Goal: Information Seeking & Learning: Learn about a topic

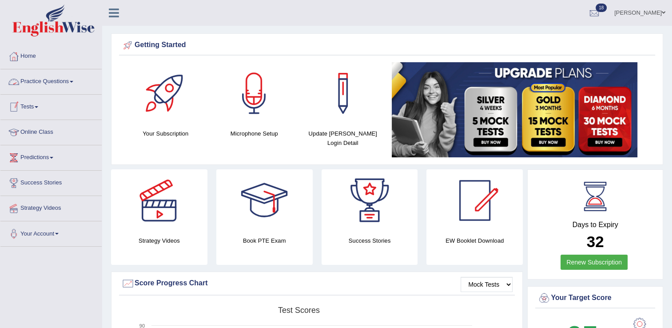
click at [41, 82] on link "Practice Questions" at bounding box center [50, 80] width 101 height 22
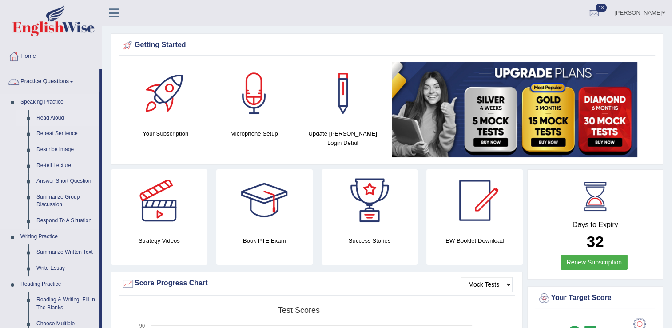
click at [49, 115] on link "Read Aloud" at bounding box center [65, 118] width 67 height 16
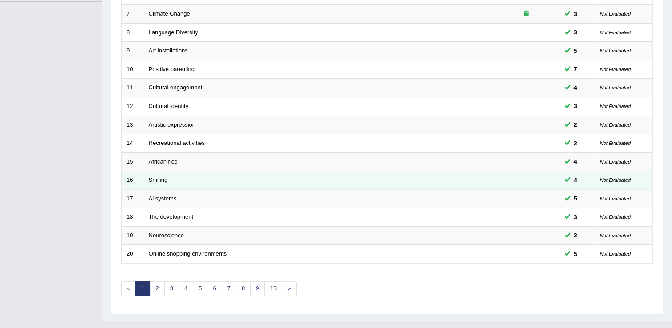
scroll to position [258, 0]
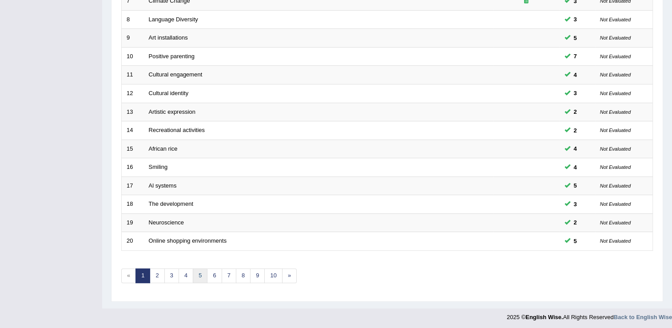
click at [199, 273] on link "5" at bounding box center [200, 275] width 15 height 15
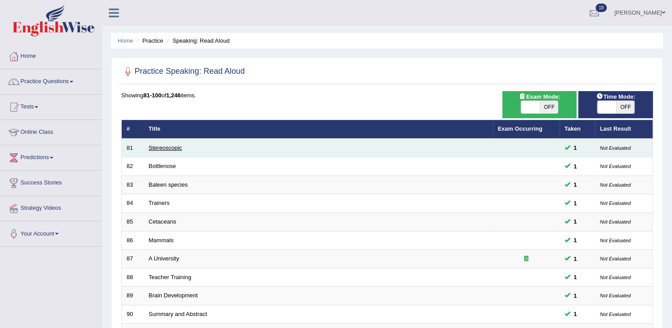
click at [175, 147] on link "Stereoscopic" at bounding box center [165, 147] width 33 height 7
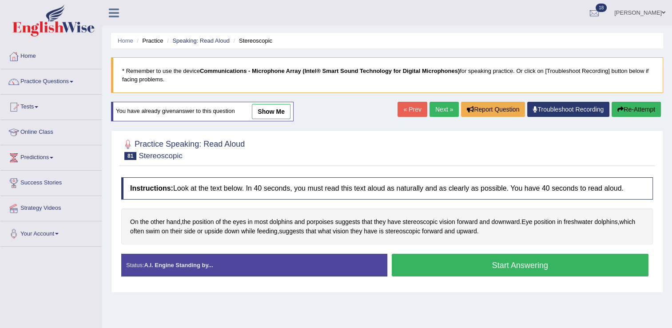
click at [487, 262] on button "Start Answering" at bounding box center [520, 265] width 257 height 23
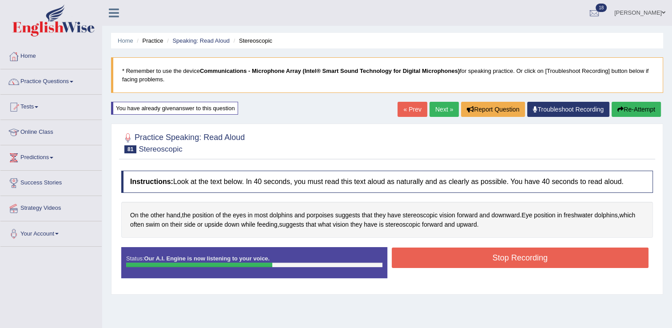
click at [489, 258] on button "Stop Recording" at bounding box center [520, 257] width 257 height 20
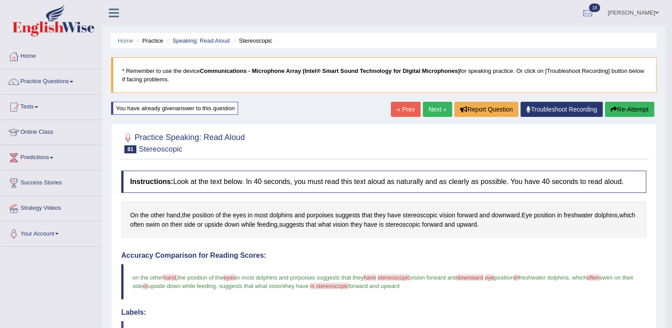
click at [435, 113] on link "Next »" at bounding box center [437, 109] width 29 height 15
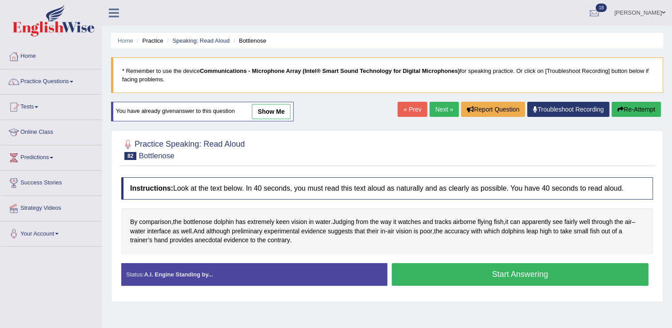
click at [436, 276] on button "Start Answering" at bounding box center [520, 274] width 257 height 23
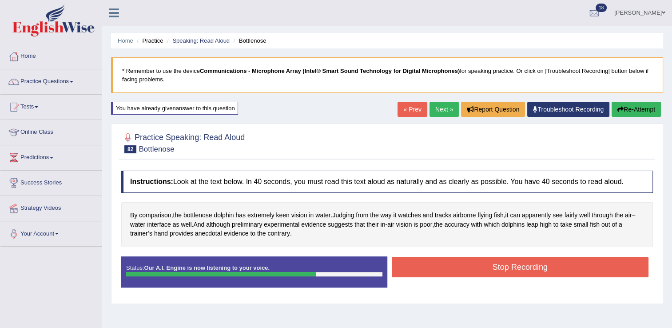
click at [452, 258] on button "Stop Recording" at bounding box center [520, 267] width 257 height 20
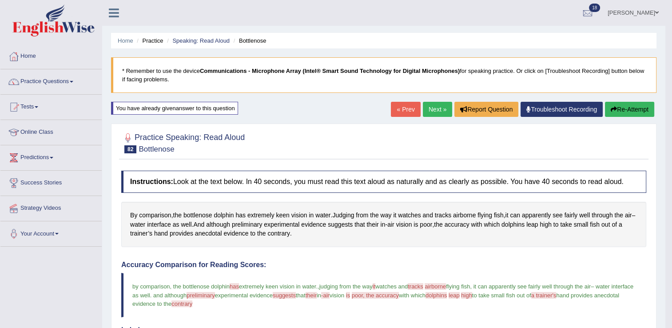
click at [444, 106] on link "Next »" at bounding box center [437, 109] width 29 height 15
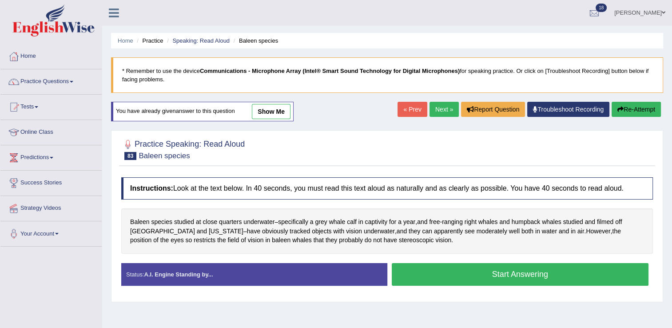
click at [424, 266] on button "Start Answering" at bounding box center [520, 274] width 257 height 23
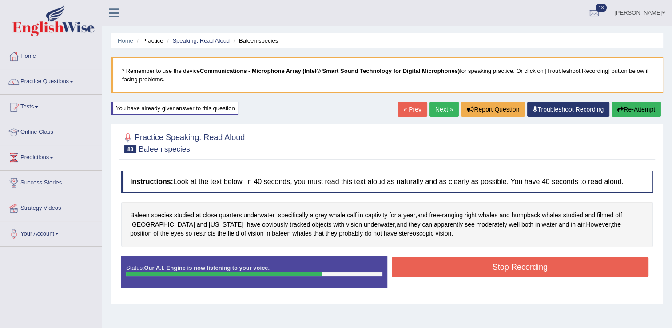
click at [437, 262] on button "Stop Recording" at bounding box center [520, 267] width 257 height 20
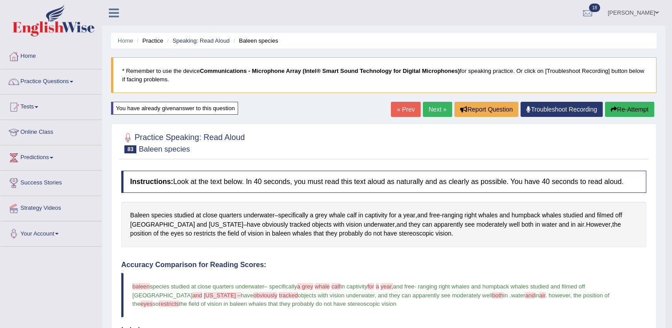
click at [441, 104] on link "Next »" at bounding box center [437, 109] width 29 height 15
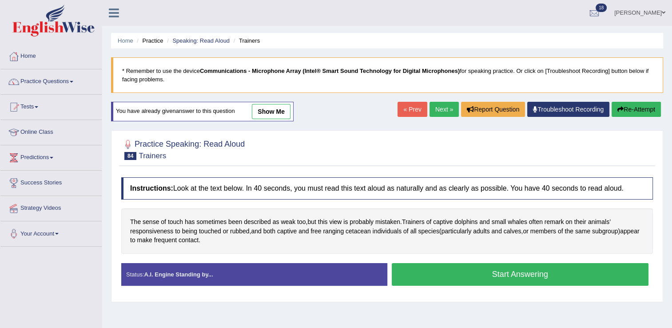
click at [439, 272] on button "Start Answering" at bounding box center [520, 274] width 257 height 23
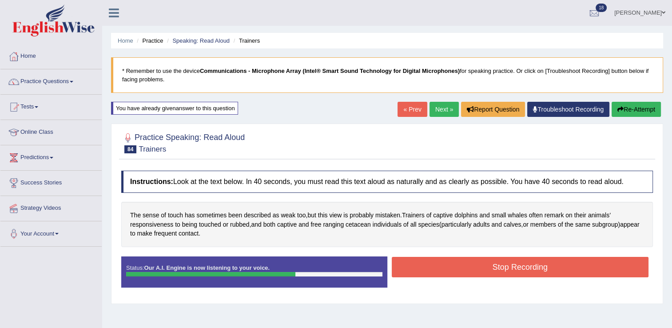
click at [427, 264] on button "Stop Recording" at bounding box center [520, 267] width 257 height 20
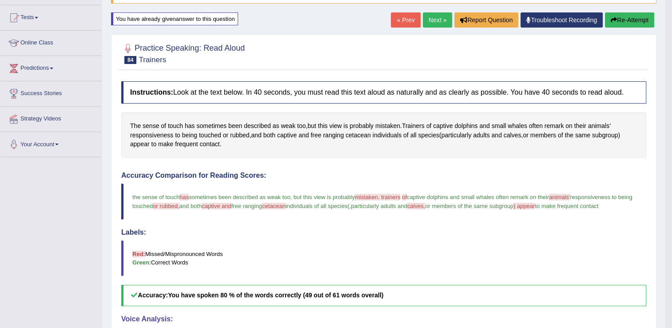
scroll to position [89, 0]
click at [442, 20] on link "Next »" at bounding box center [437, 20] width 29 height 15
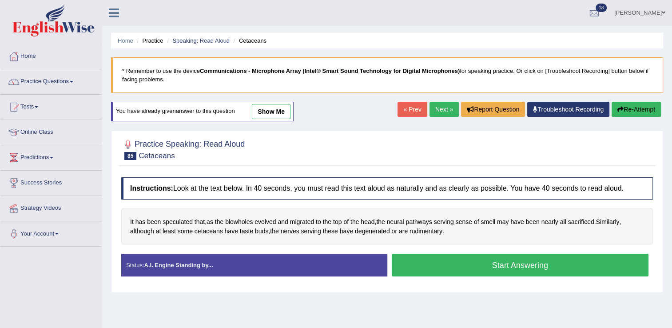
click at [522, 262] on button "Start Answering" at bounding box center [520, 265] width 257 height 23
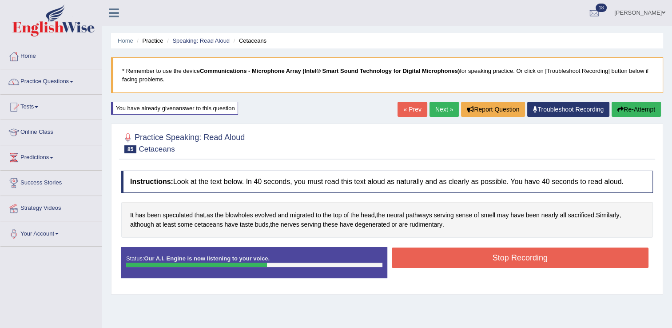
click at [481, 255] on button "Stop Recording" at bounding box center [520, 257] width 257 height 20
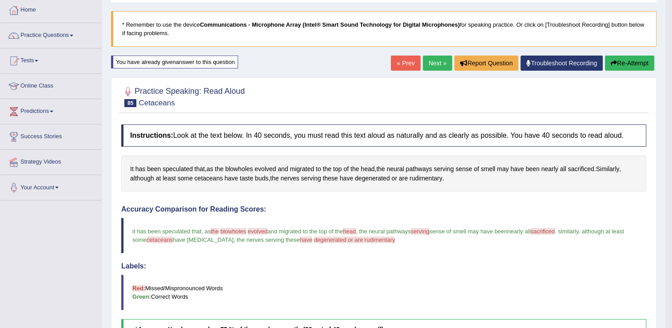
scroll to position [44, 0]
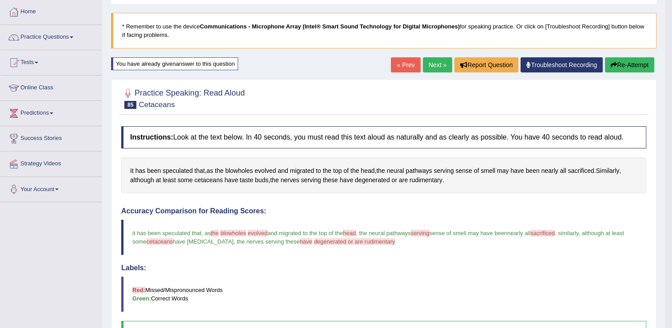
click at [435, 64] on link "Next »" at bounding box center [437, 64] width 29 height 15
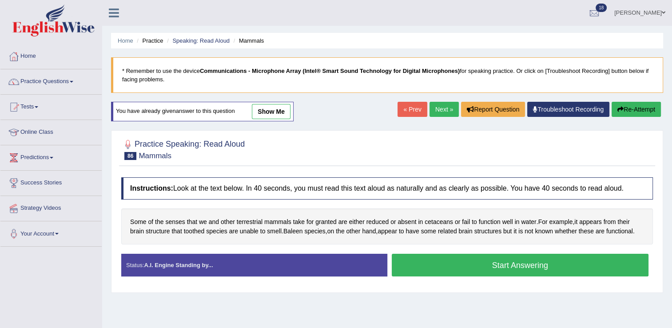
click at [482, 259] on button "Start Answering" at bounding box center [520, 265] width 257 height 23
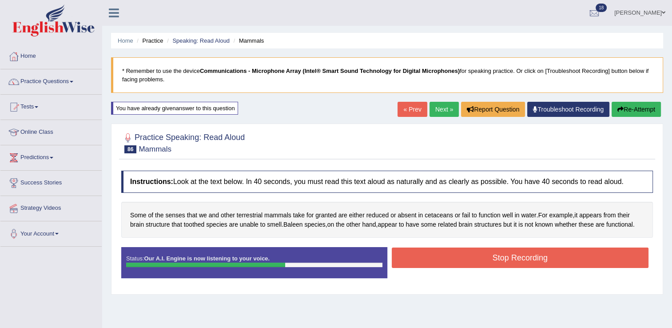
click at [529, 261] on button "Stop Recording" at bounding box center [520, 257] width 257 height 20
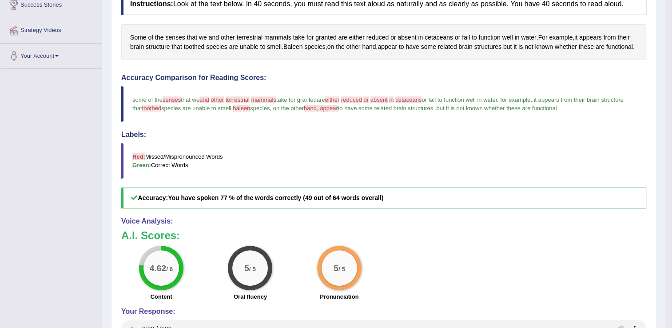
scroll to position [44, 0]
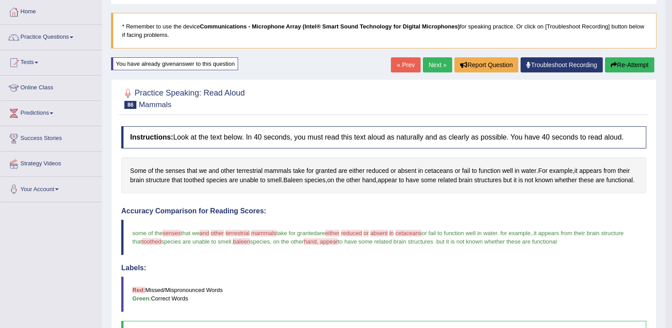
click at [431, 65] on link "Next »" at bounding box center [437, 64] width 29 height 15
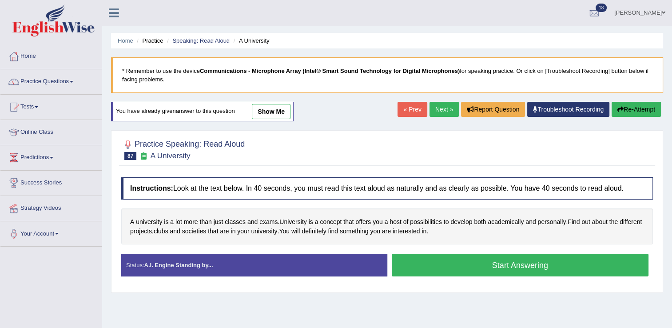
click at [490, 261] on button "Start Answering" at bounding box center [520, 265] width 257 height 23
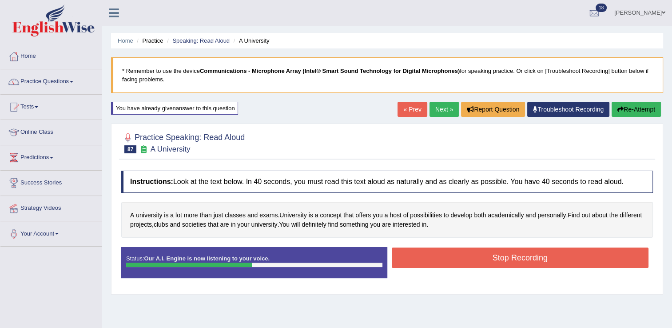
click at [462, 255] on button "Stop Recording" at bounding box center [520, 257] width 257 height 20
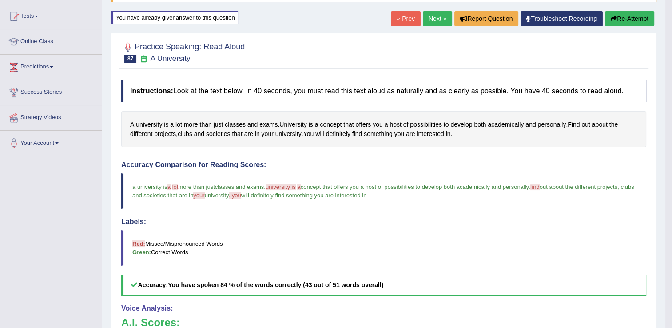
scroll to position [44, 0]
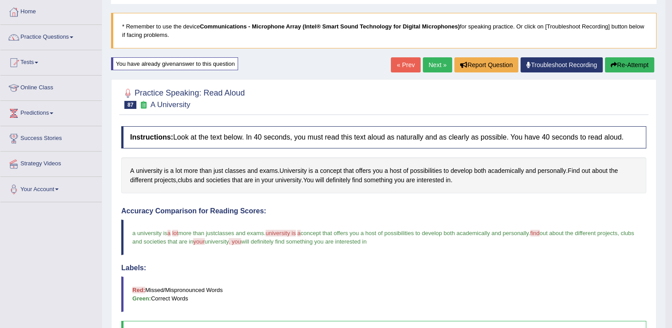
click at [433, 63] on link "Next »" at bounding box center [437, 64] width 29 height 15
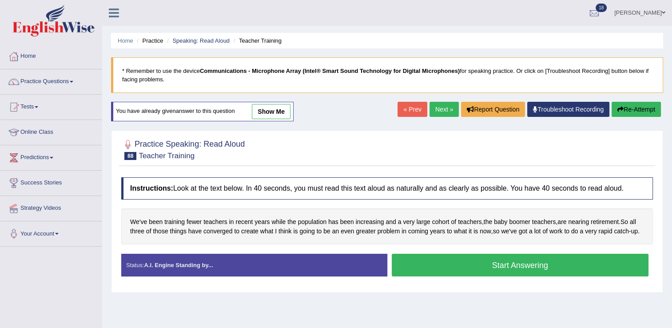
click at [453, 268] on button "Start Answering" at bounding box center [520, 265] width 257 height 23
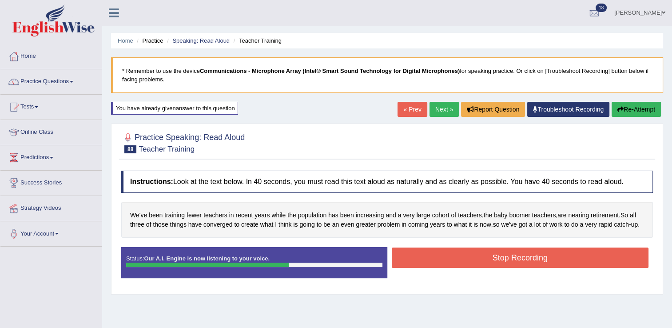
click at [563, 252] on button "Stop Recording" at bounding box center [520, 257] width 257 height 20
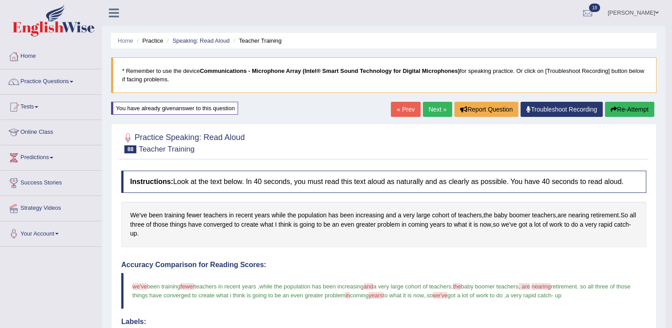
click at [437, 102] on link "Next »" at bounding box center [437, 109] width 29 height 15
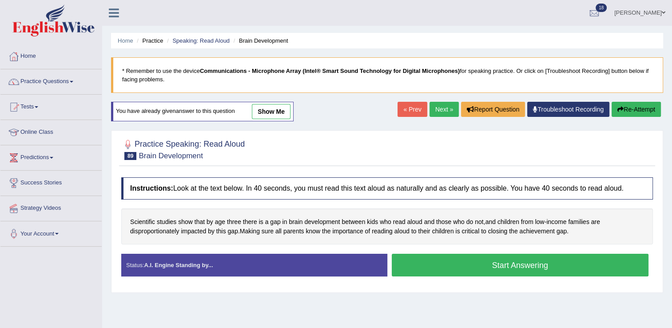
click at [467, 268] on button "Start Answering" at bounding box center [520, 265] width 257 height 23
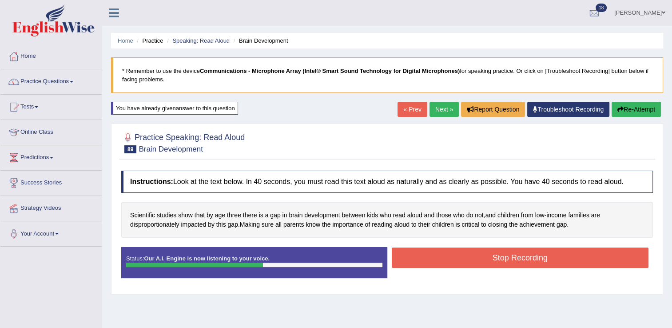
click at [516, 261] on button "Stop Recording" at bounding box center [520, 257] width 257 height 20
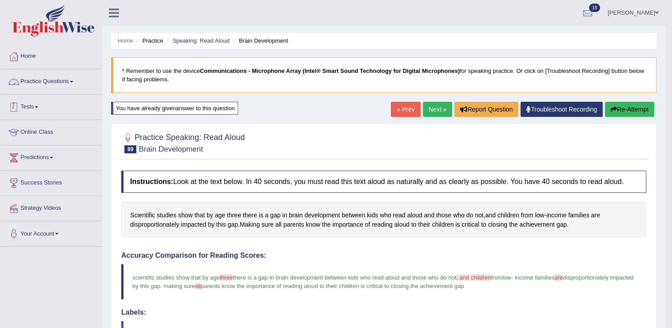
click at [42, 86] on link "Practice Questions" at bounding box center [50, 80] width 101 height 22
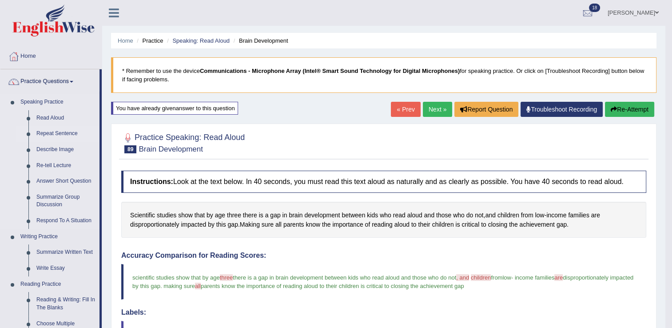
click at [57, 134] on link "Repeat Sentence" at bounding box center [65, 134] width 67 height 16
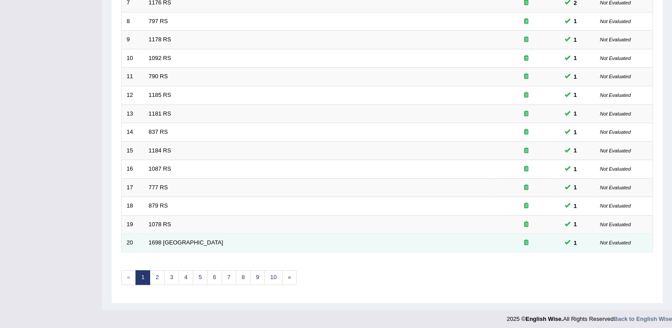
scroll to position [258, 0]
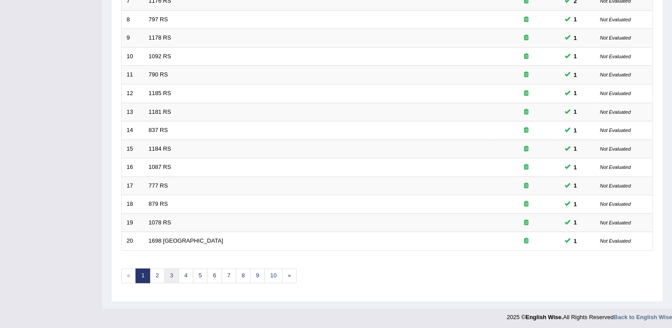
click at [175, 269] on link "3" at bounding box center [171, 275] width 15 height 15
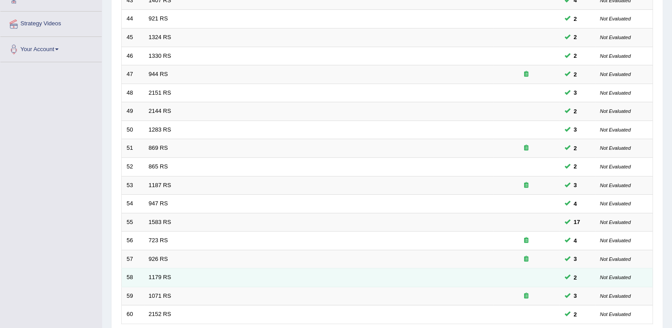
scroll to position [258, 0]
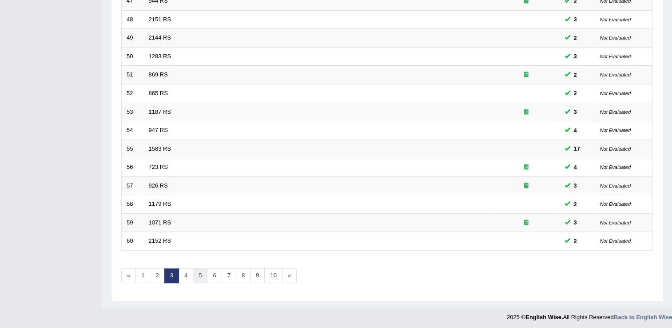
click at [193, 276] on link "5" at bounding box center [200, 275] width 15 height 15
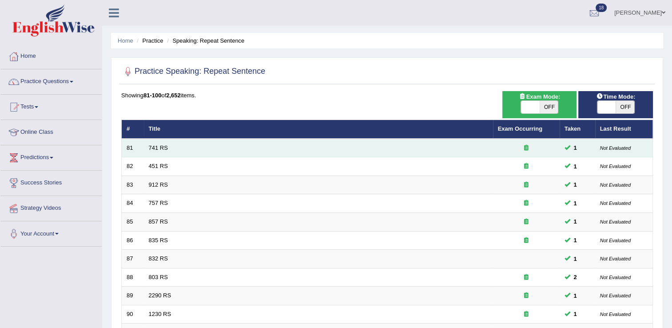
click at [218, 150] on td "741 RS" at bounding box center [318, 148] width 349 height 19
click at [234, 145] on td "741 RS" at bounding box center [318, 148] width 349 height 19
click at [225, 146] on td "741 RS" at bounding box center [318, 148] width 349 height 19
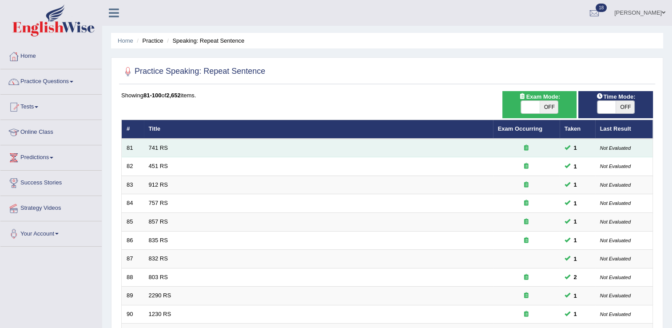
click at [249, 148] on td "741 RS" at bounding box center [318, 148] width 349 height 19
click at [228, 150] on td "741 RS" at bounding box center [318, 148] width 349 height 19
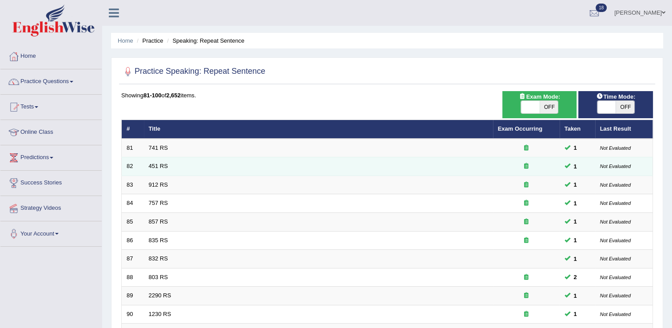
click at [220, 163] on td "451 RS" at bounding box center [318, 166] width 349 height 19
click at [164, 167] on link "451 RS" at bounding box center [158, 166] width 19 height 7
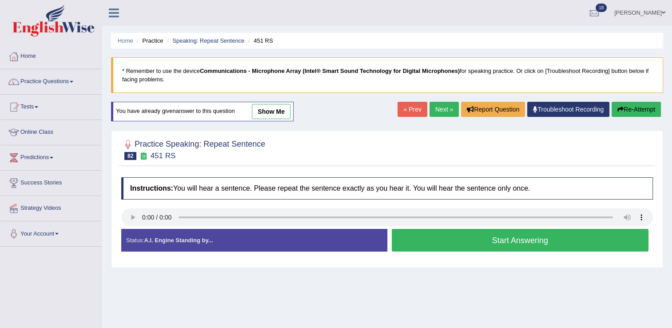
click at [442, 235] on button "Start Answering" at bounding box center [520, 240] width 257 height 23
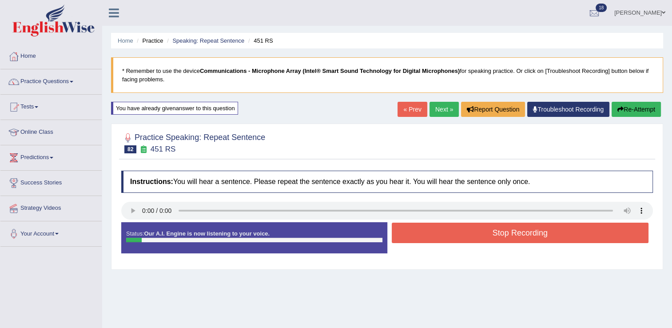
click at [441, 234] on button "Stop Recording" at bounding box center [520, 233] width 257 height 20
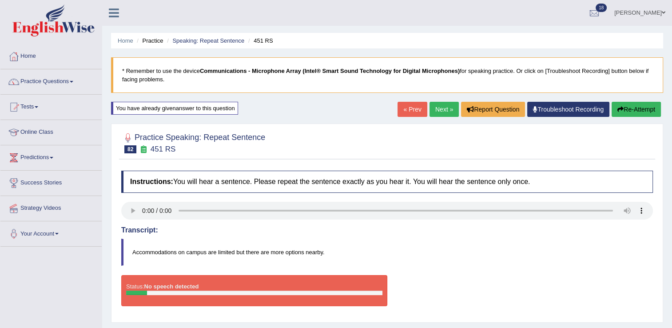
click at [627, 114] on button "Re-Attempt" at bounding box center [636, 109] width 49 height 15
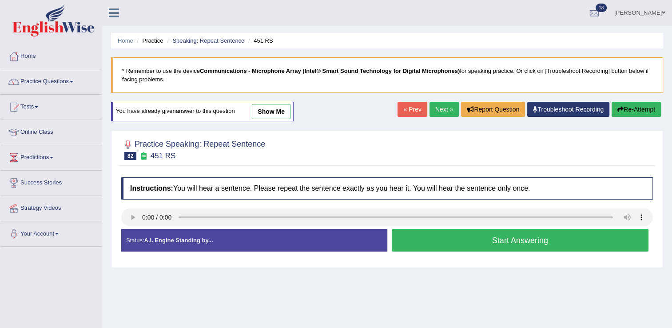
click at [469, 234] on button "Start Answering" at bounding box center [520, 240] width 257 height 23
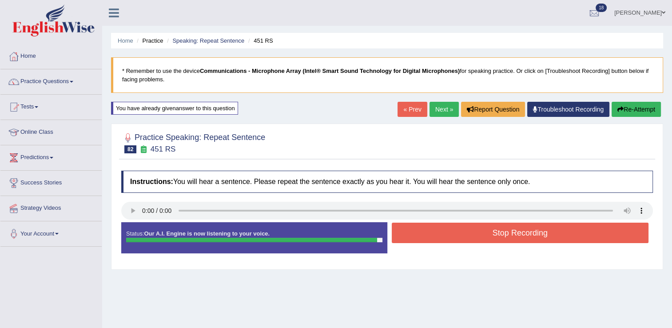
click at [544, 245] on div "Status: Our A.I. Engine is now listening to your voice. Start Answering Stop Re…" at bounding box center [387, 242] width 532 height 40
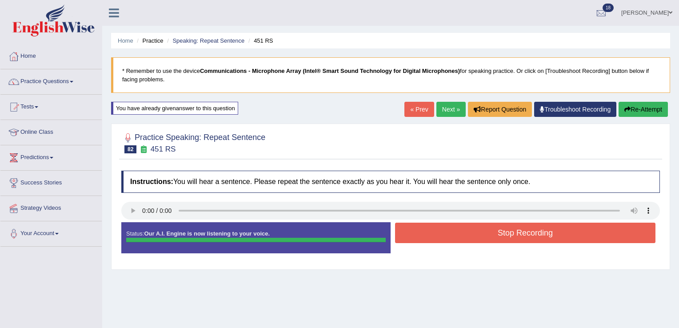
click at [540, 226] on div "Instructions: You will hear a sentence. Please repeat the sentence exactly as y…" at bounding box center [390, 215] width 543 height 99
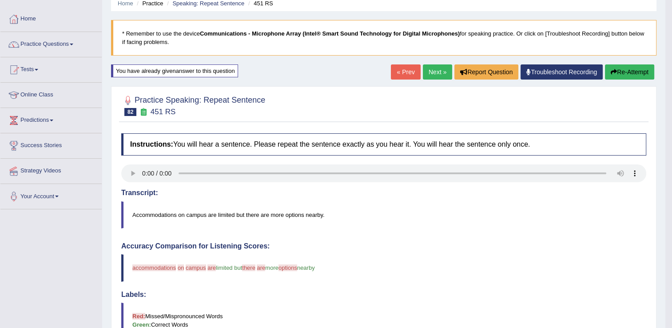
scroll to position [18, 0]
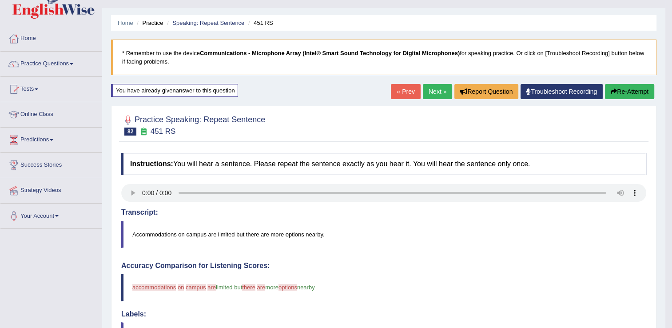
click at [620, 90] on button "Re-Attempt" at bounding box center [629, 91] width 49 height 15
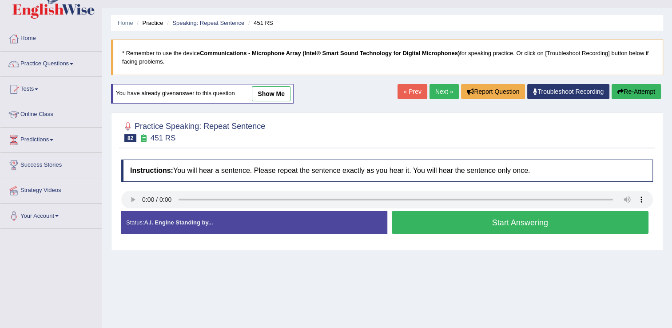
click at [476, 215] on button "Start Answering" at bounding box center [520, 222] width 257 height 23
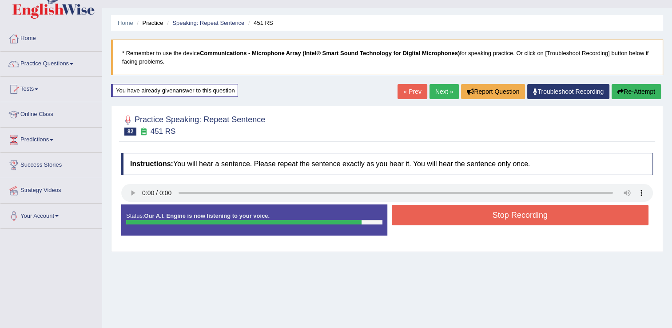
click at [468, 210] on button "Stop Recording" at bounding box center [520, 215] width 257 height 20
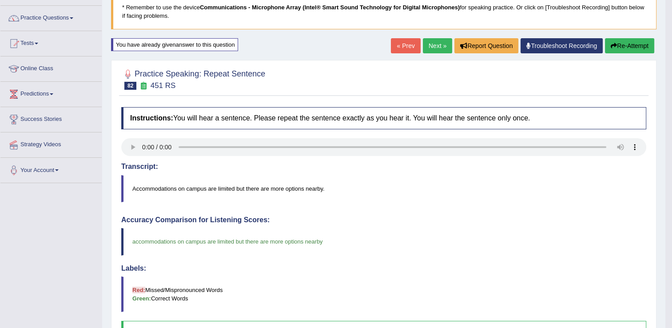
scroll to position [62, 0]
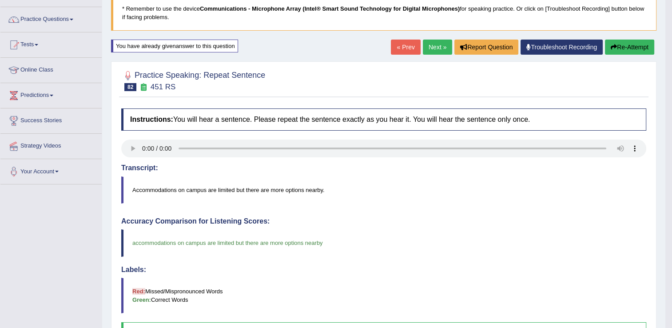
click at [441, 45] on link "Next »" at bounding box center [437, 47] width 29 height 15
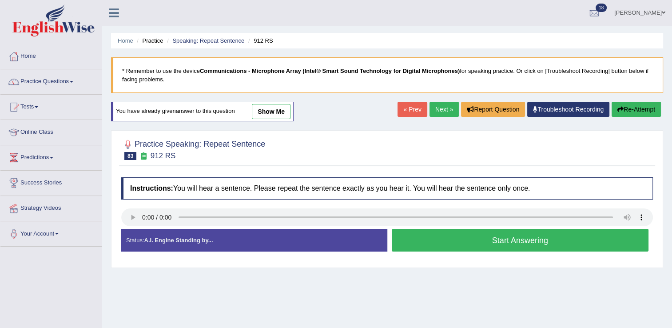
click at [451, 237] on button "Start Answering" at bounding box center [520, 240] width 257 height 23
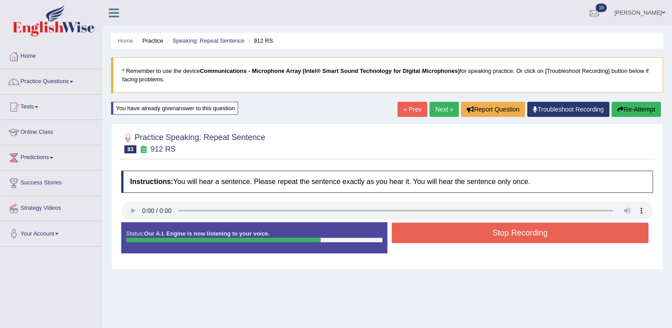
click at [452, 233] on button "Stop Recording" at bounding box center [520, 233] width 257 height 20
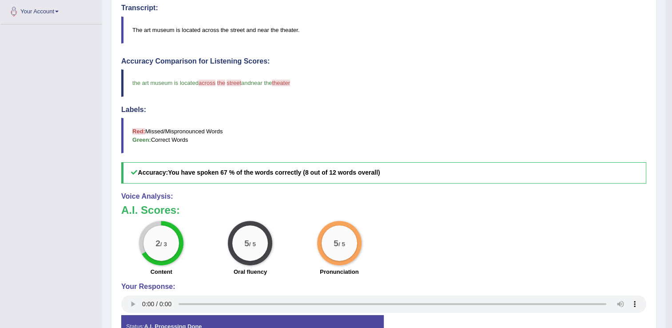
scroll to position [44, 0]
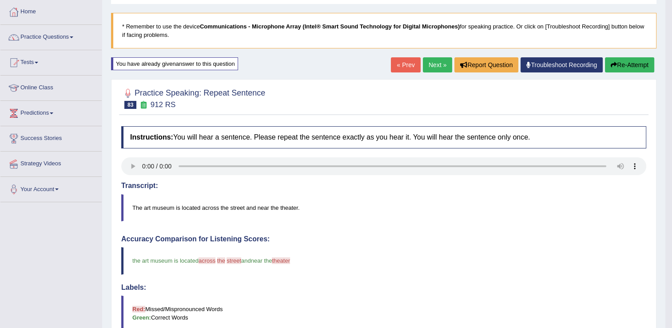
click at [443, 63] on link "Next »" at bounding box center [437, 64] width 29 height 15
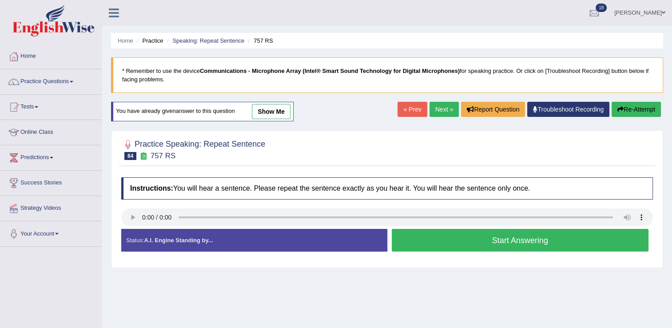
click at [419, 235] on button "Start Answering" at bounding box center [520, 240] width 257 height 23
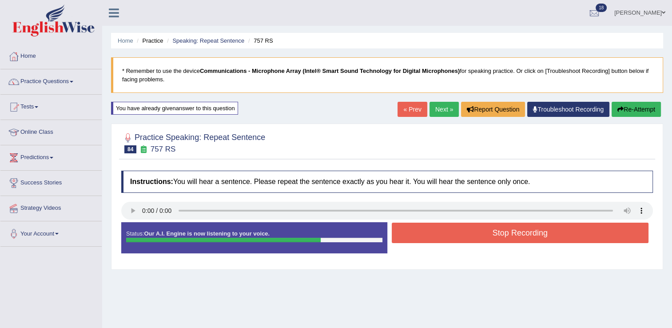
click at [422, 240] on button "Stop Recording" at bounding box center [520, 233] width 257 height 20
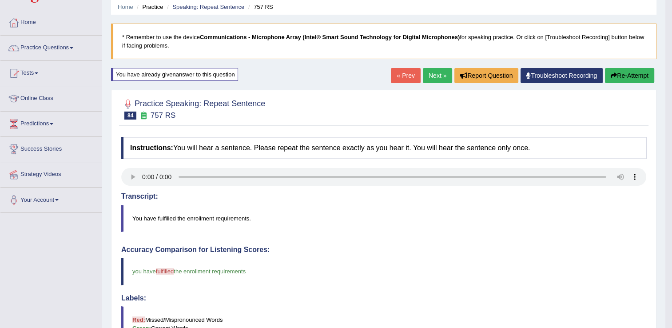
scroll to position [18, 0]
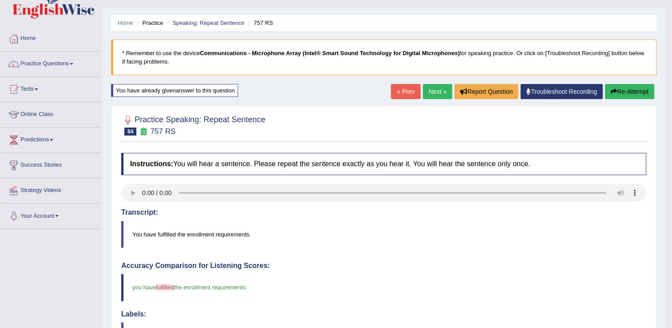
click at [439, 93] on link "Next »" at bounding box center [437, 91] width 29 height 15
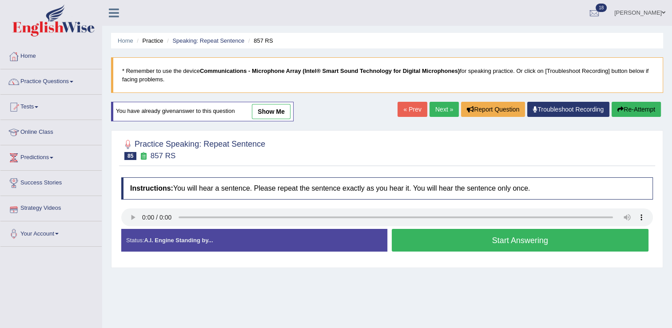
click at [431, 238] on button "Start Answering" at bounding box center [520, 240] width 257 height 23
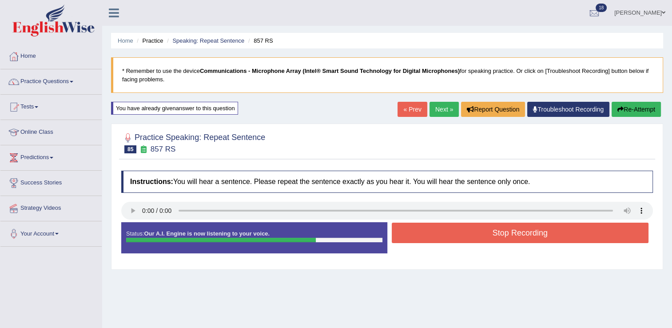
click at [489, 235] on button "Stop Recording" at bounding box center [520, 233] width 257 height 20
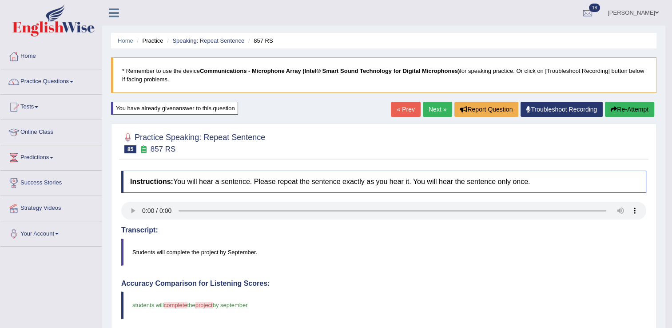
click at [611, 110] on icon "button" at bounding box center [614, 109] width 6 height 6
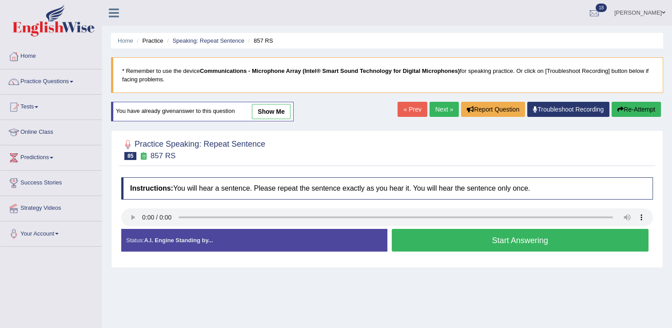
click at [432, 231] on button "Start Answering" at bounding box center [520, 240] width 257 height 23
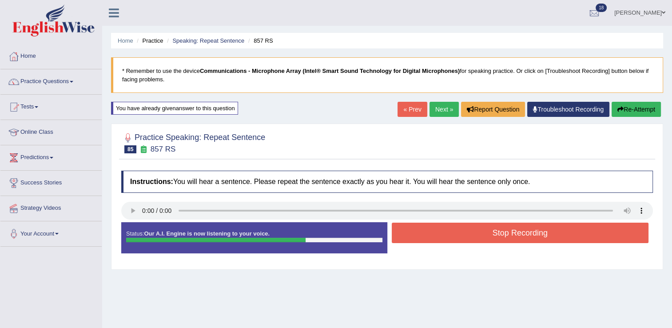
click at [478, 232] on button "Stop Recording" at bounding box center [520, 233] width 257 height 20
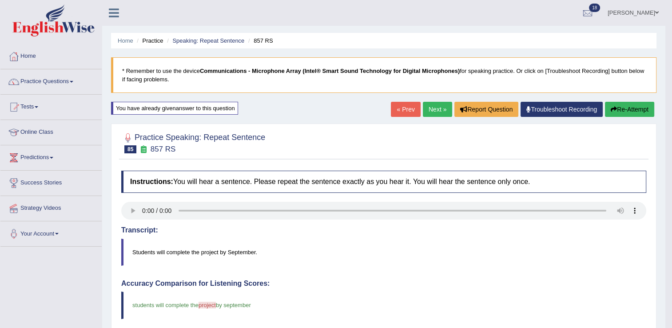
click at [630, 109] on button "Re-Attempt" at bounding box center [629, 109] width 49 height 15
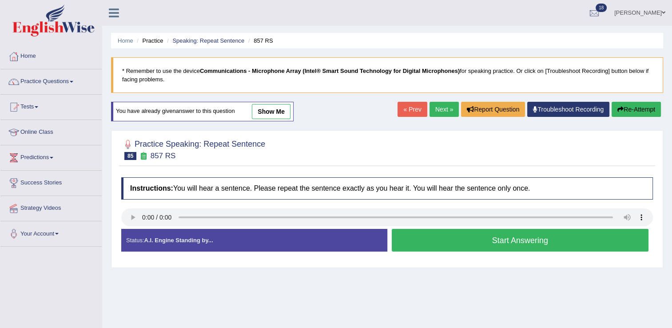
click at [473, 235] on button "Start Answering" at bounding box center [520, 240] width 257 height 23
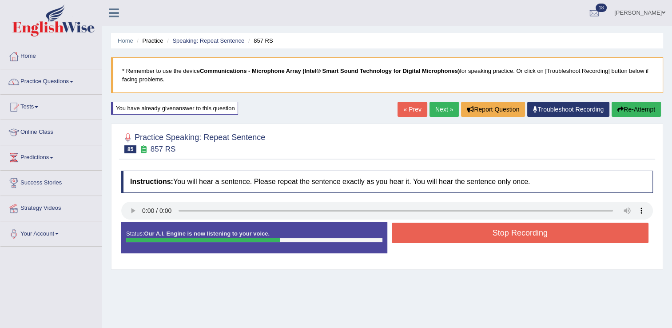
click at [483, 237] on button "Stop Recording" at bounding box center [520, 233] width 257 height 20
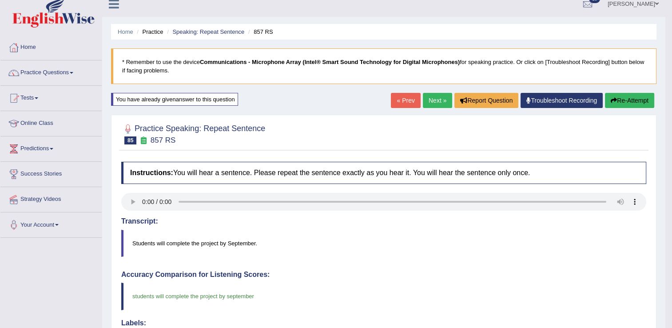
scroll to position [5, 0]
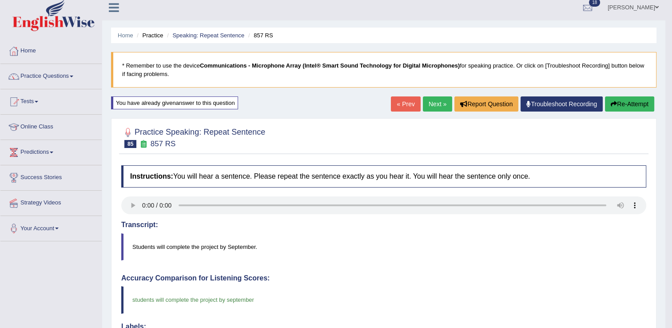
click at [429, 107] on link "Next »" at bounding box center [437, 103] width 29 height 15
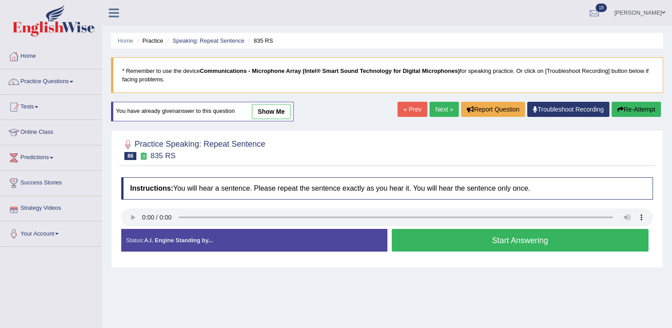
click at [411, 229] on button "Start Answering" at bounding box center [520, 240] width 257 height 23
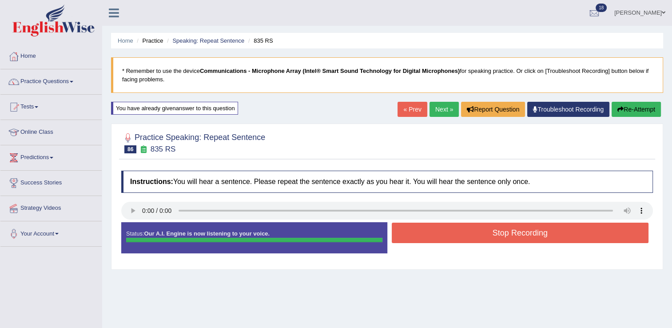
click at [457, 238] on button "Stop Recording" at bounding box center [520, 233] width 257 height 20
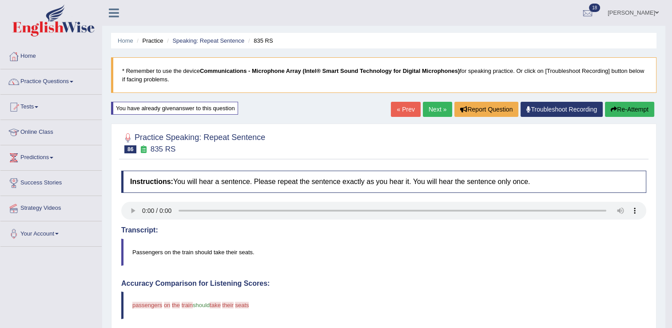
click at [431, 104] on link "Next »" at bounding box center [437, 109] width 29 height 15
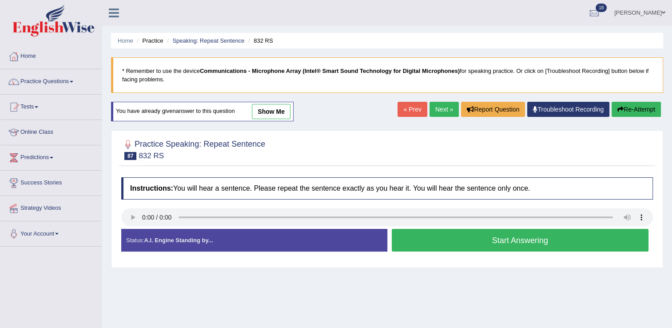
click at [491, 250] on button "Start Answering" at bounding box center [520, 240] width 257 height 23
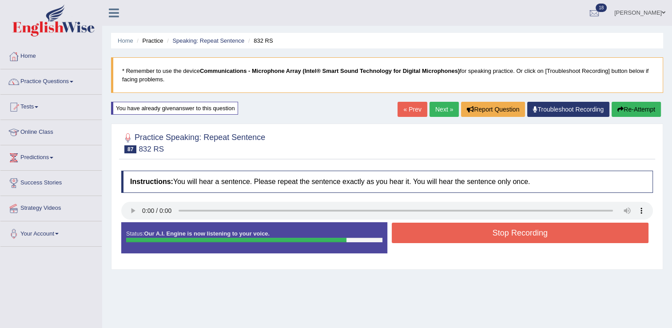
click at [478, 229] on button "Stop Recording" at bounding box center [520, 233] width 257 height 20
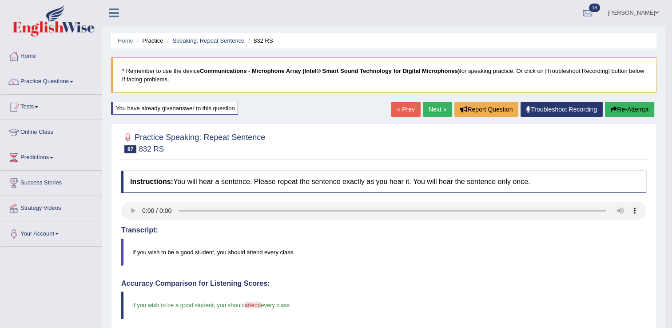
click at [443, 111] on link "Next »" at bounding box center [437, 109] width 29 height 15
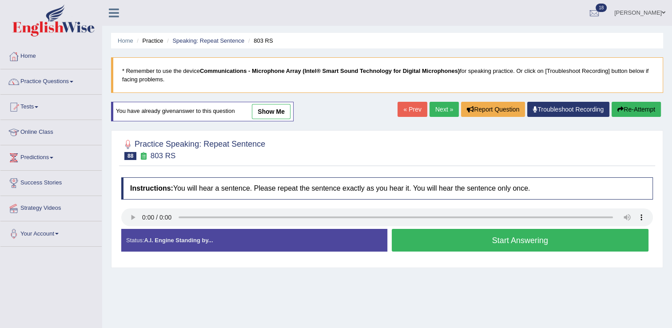
click at [529, 235] on button "Start Answering" at bounding box center [520, 240] width 257 height 23
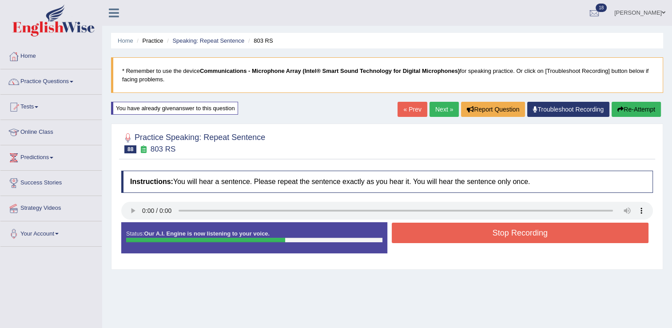
click at [499, 232] on button "Stop Recording" at bounding box center [520, 233] width 257 height 20
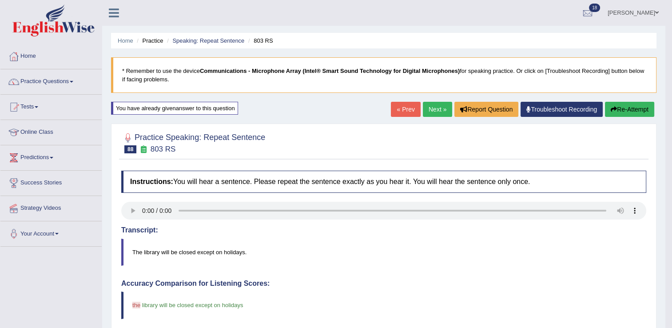
click at [436, 114] on link "Next »" at bounding box center [437, 109] width 29 height 15
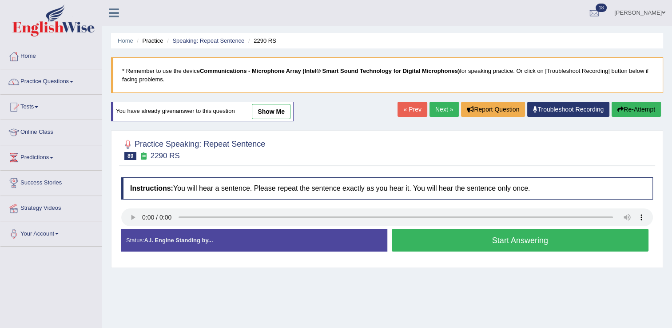
click at [517, 240] on button "Start Answering" at bounding box center [520, 240] width 257 height 23
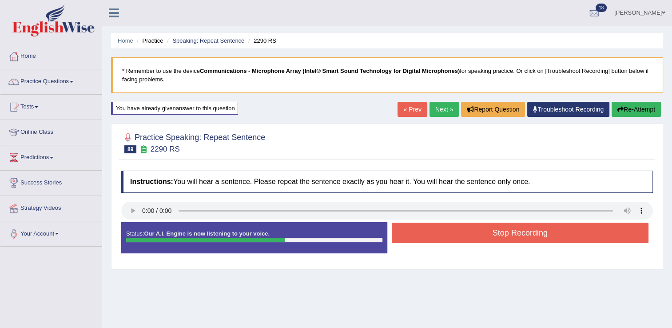
click at [503, 230] on button "Stop Recording" at bounding box center [520, 233] width 257 height 20
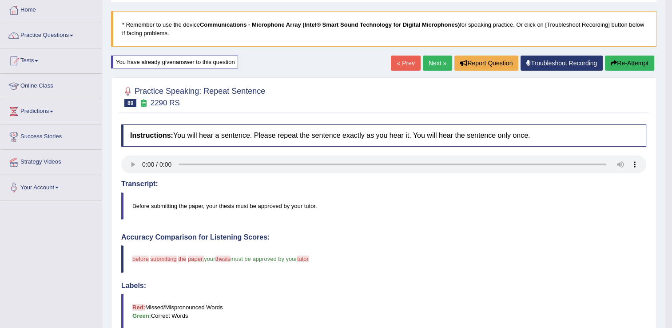
scroll to position [44, 0]
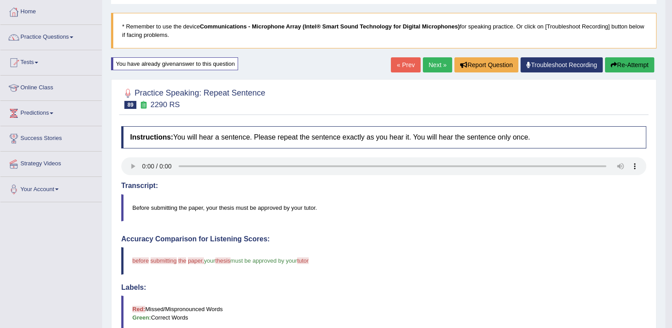
click at [423, 67] on link "Next »" at bounding box center [437, 64] width 29 height 15
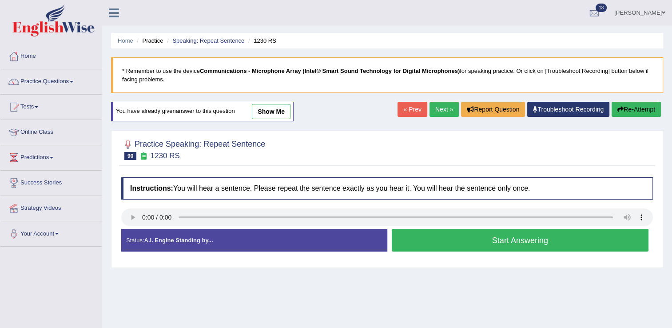
click at [413, 238] on button "Start Answering" at bounding box center [520, 240] width 257 height 23
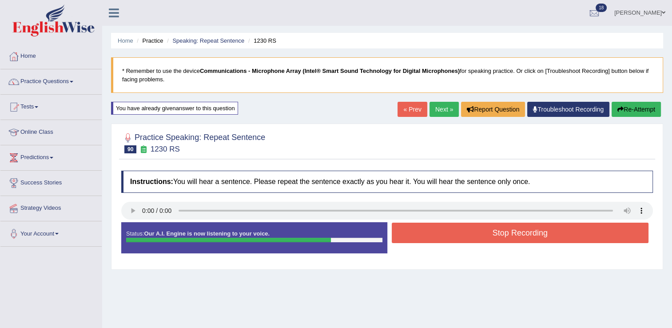
click at [454, 237] on button "Stop Recording" at bounding box center [520, 233] width 257 height 20
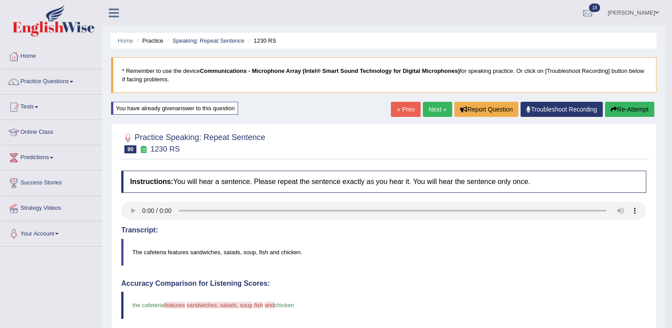
click at [616, 106] on button "Re-Attempt" at bounding box center [629, 109] width 49 height 15
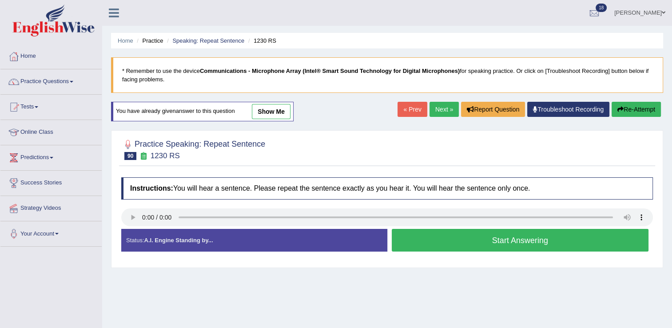
click at [426, 242] on button "Start Answering" at bounding box center [520, 240] width 257 height 23
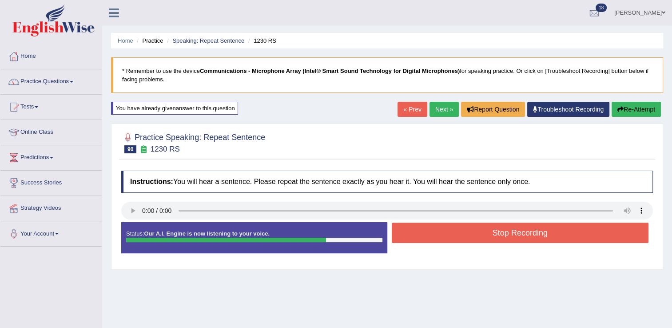
click at [518, 234] on button "Stop Recording" at bounding box center [520, 233] width 257 height 20
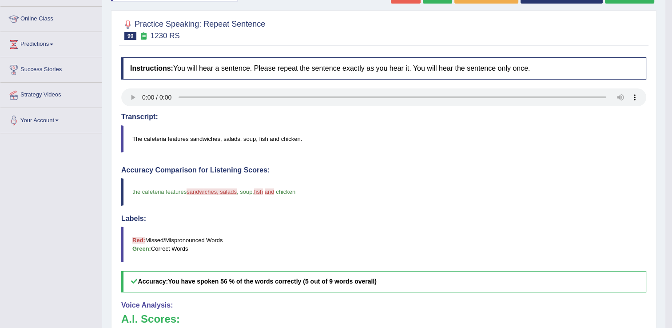
scroll to position [89, 0]
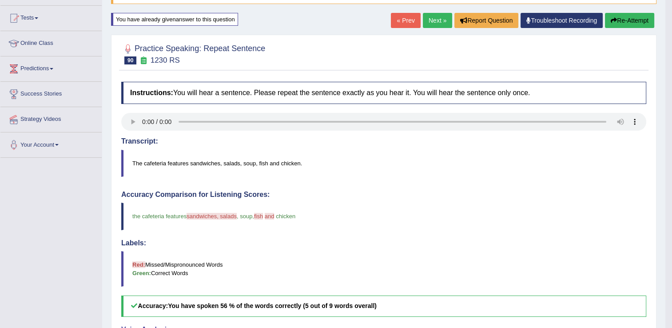
click at [632, 22] on button "Re-Attempt" at bounding box center [629, 20] width 49 height 15
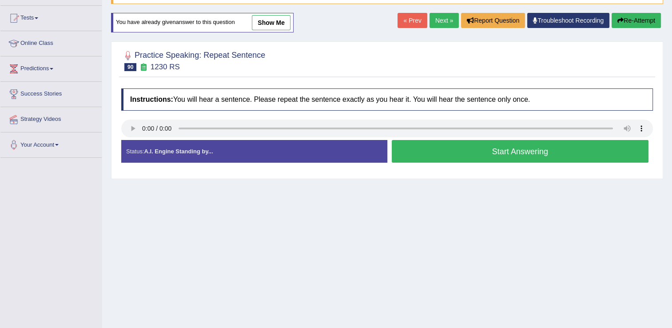
click at [505, 154] on button "Start Answering" at bounding box center [520, 151] width 257 height 23
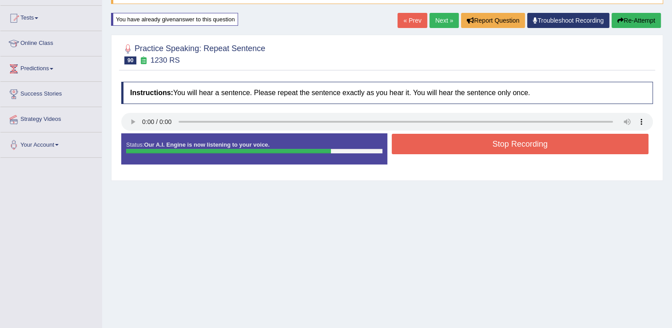
click at [487, 148] on button "Stop Recording" at bounding box center [520, 144] width 257 height 20
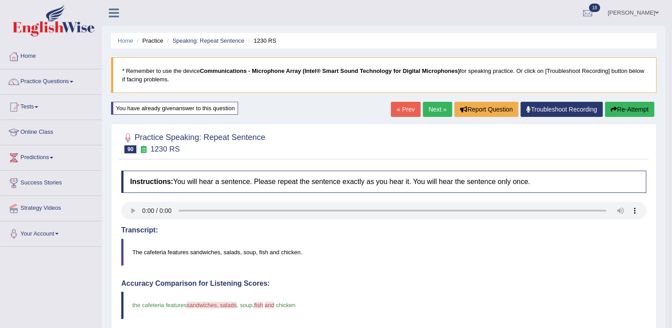
click at [429, 109] on link "Next »" at bounding box center [437, 109] width 29 height 15
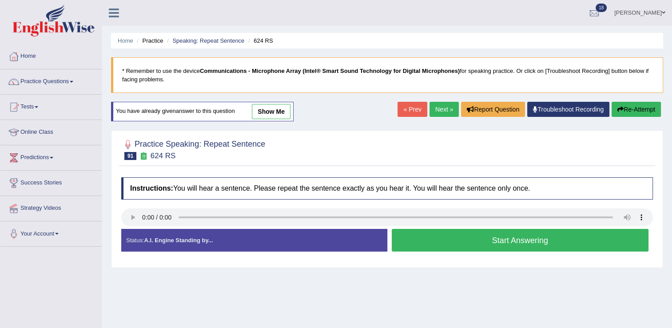
click at [411, 242] on button "Start Answering" at bounding box center [520, 240] width 257 height 23
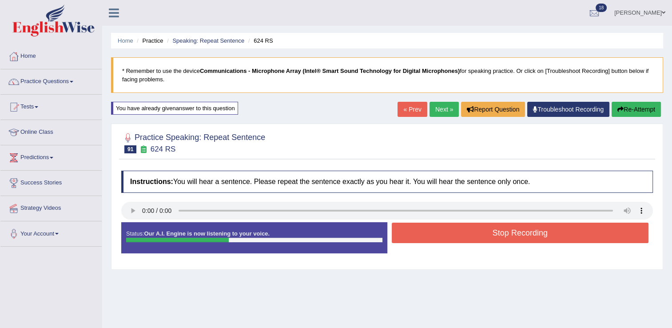
click at [491, 231] on button "Stop Recording" at bounding box center [520, 233] width 257 height 20
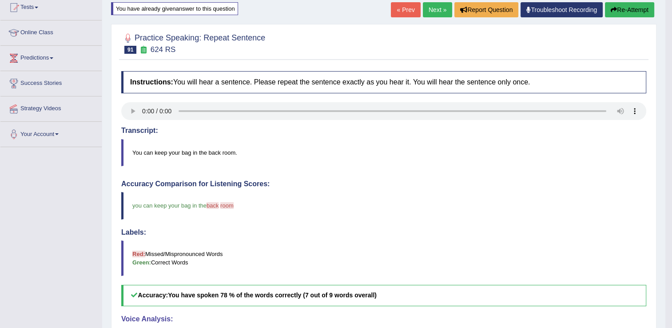
scroll to position [28, 0]
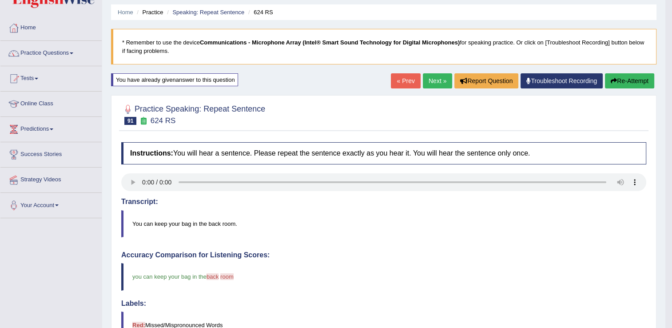
click at [428, 80] on link "Next »" at bounding box center [437, 80] width 29 height 15
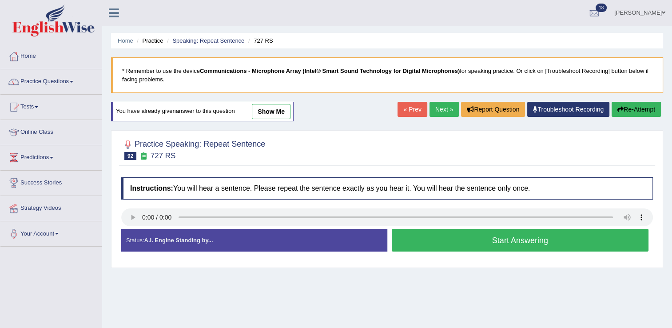
click at [446, 237] on button "Start Answering" at bounding box center [520, 240] width 257 height 23
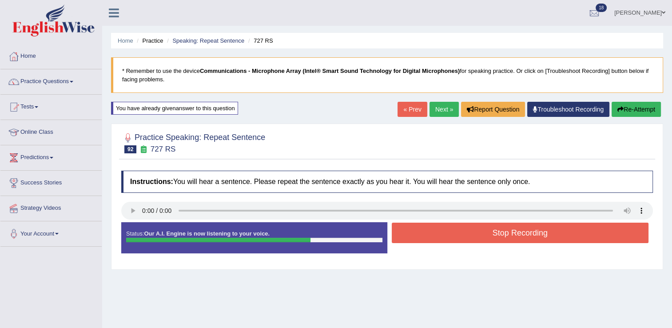
click at [440, 234] on button "Stop Recording" at bounding box center [520, 233] width 257 height 20
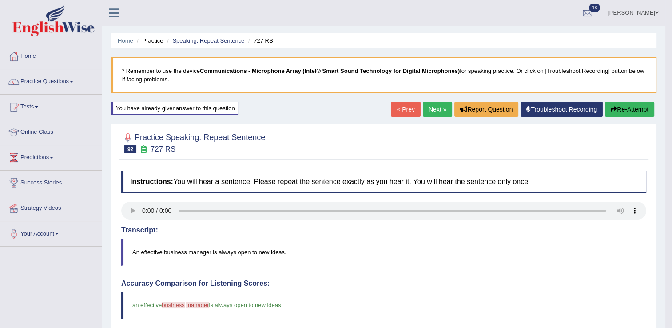
click at [427, 108] on link "Next »" at bounding box center [437, 109] width 29 height 15
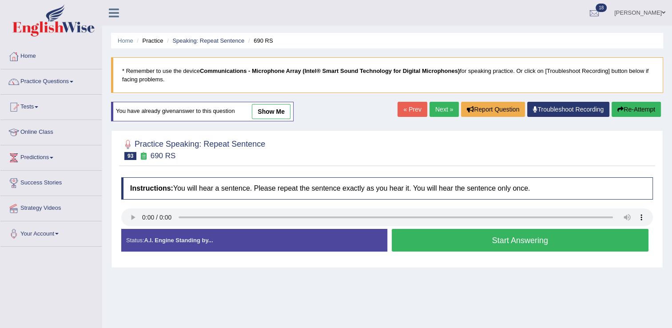
click at [501, 242] on button "Start Answering" at bounding box center [520, 240] width 257 height 23
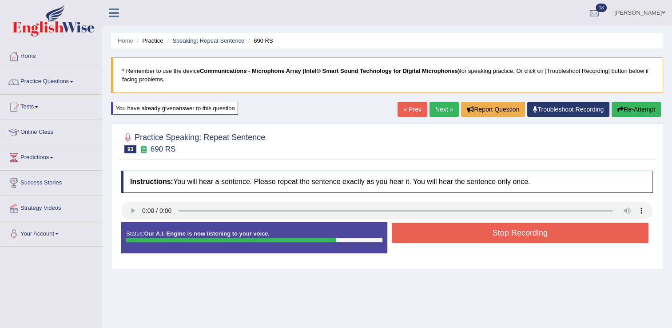
click at [472, 234] on button "Stop Recording" at bounding box center [520, 233] width 257 height 20
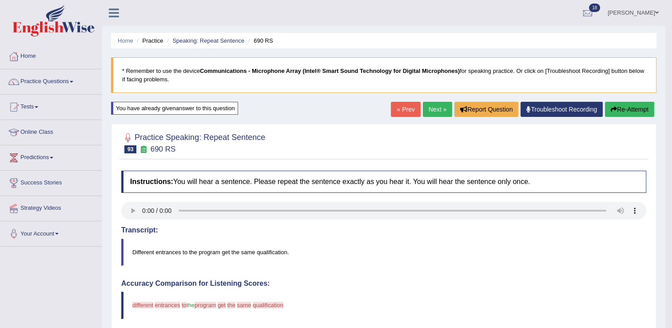
scroll to position [44, 0]
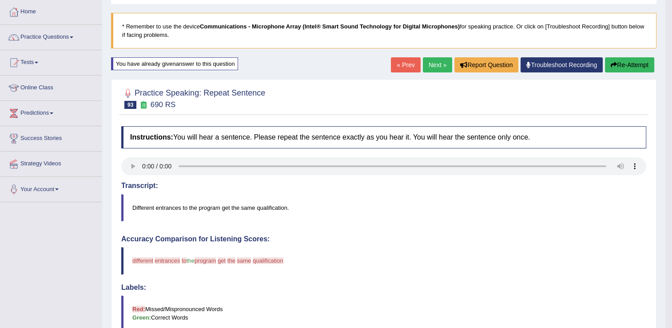
drag, startPoint x: 634, startPoint y: 81, endPoint x: 631, endPoint y: 85, distance: 4.8
click at [632, 85] on div "Practice Speaking: Repeat Sentence 93 690 RS Instructions: You will hear a sent…" at bounding box center [383, 309] width 545 height 461
click at [622, 71] on button "Re-Attempt" at bounding box center [629, 64] width 49 height 15
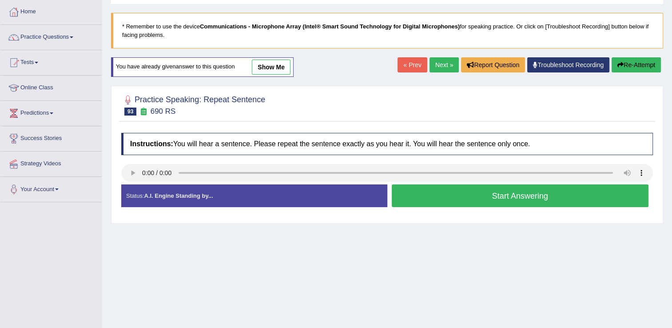
click at [447, 198] on button "Start Answering" at bounding box center [520, 195] width 257 height 23
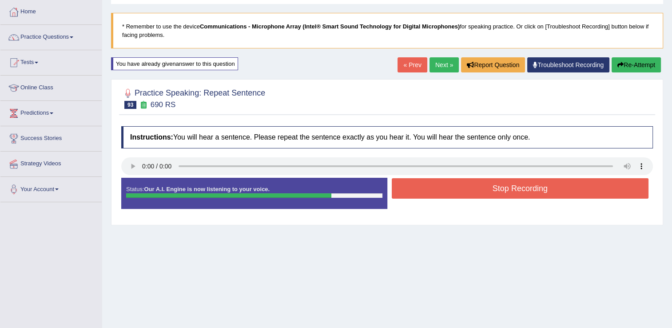
click at [491, 182] on button "Stop Recording" at bounding box center [520, 188] width 257 height 20
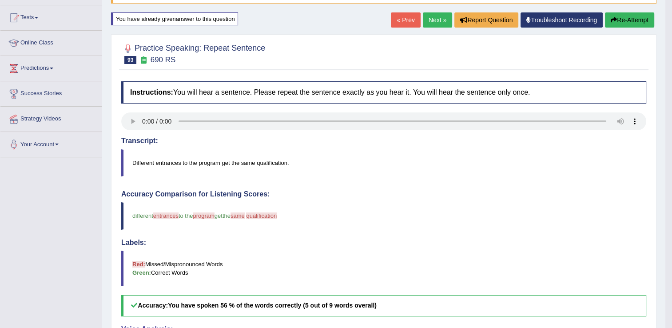
scroll to position [89, 0]
click at [434, 22] on link "Next »" at bounding box center [437, 20] width 29 height 15
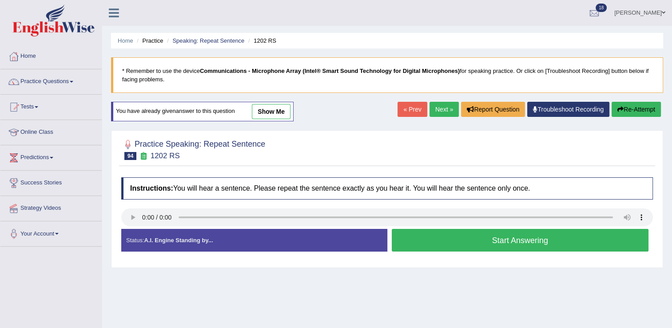
click at [409, 238] on button "Start Answering" at bounding box center [520, 240] width 257 height 23
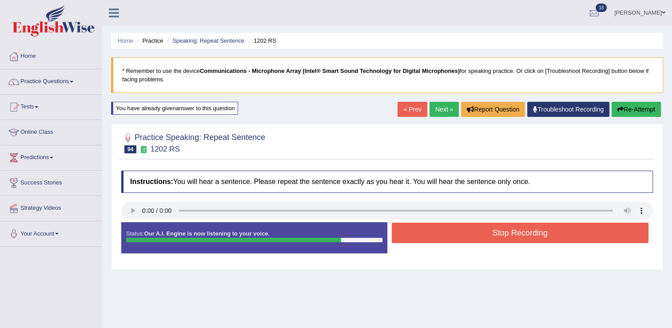
click at [503, 236] on button "Stop Recording" at bounding box center [520, 233] width 257 height 20
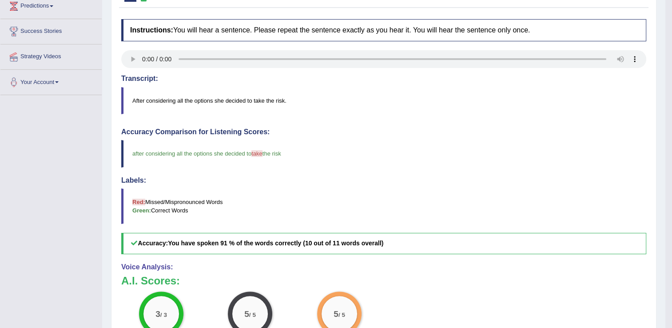
scroll to position [89, 0]
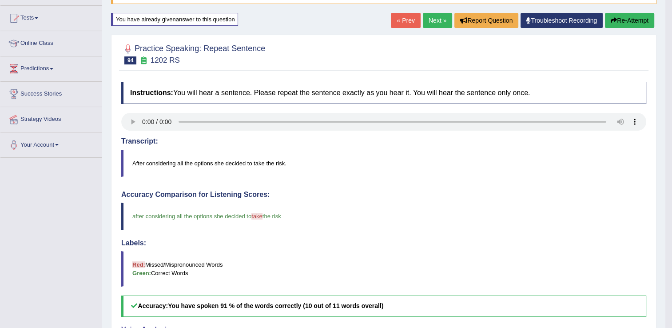
click at [438, 25] on link "Next »" at bounding box center [437, 20] width 29 height 15
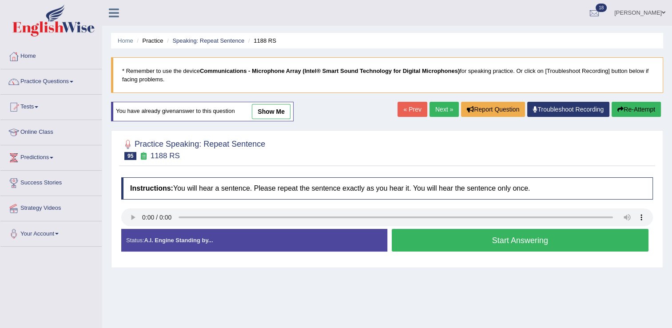
click at [436, 244] on button "Start Answering" at bounding box center [520, 240] width 257 height 23
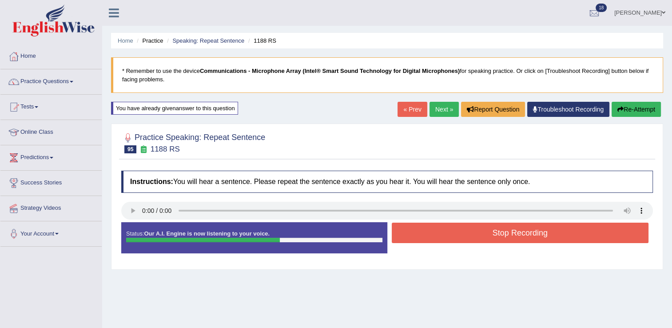
click at [451, 230] on button "Stop Recording" at bounding box center [520, 233] width 257 height 20
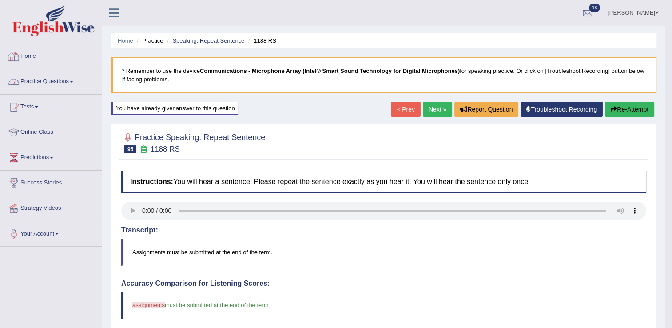
click at [53, 84] on link "Practice Questions" at bounding box center [50, 80] width 101 height 22
